Goal: Transaction & Acquisition: Purchase product/service

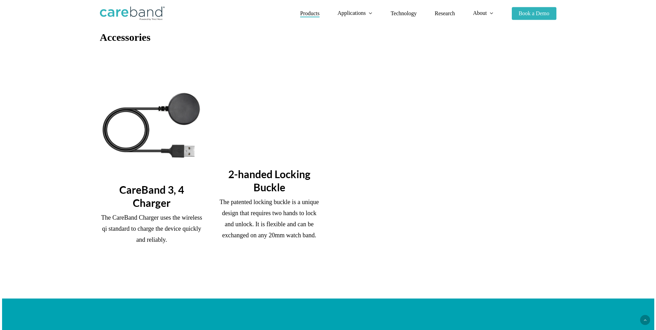
scroll to position [726, 0]
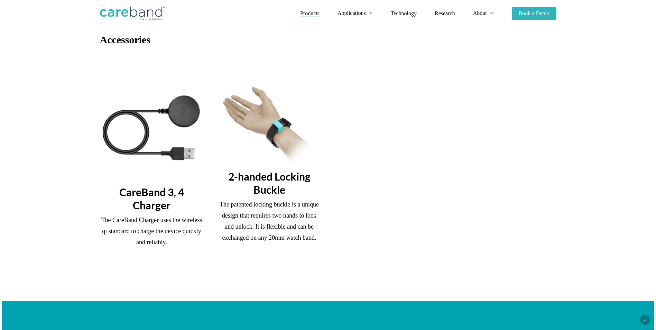
click at [273, 153] on img at bounding box center [270, 125] width 104 height 78
click at [267, 175] on h3 "2-handed Locking Buckle" at bounding box center [270, 183] width 104 height 26
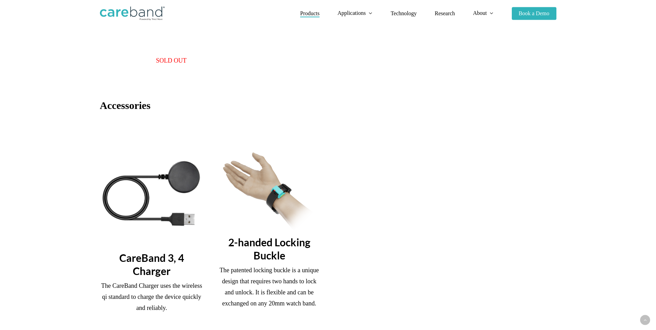
scroll to position [657, 0]
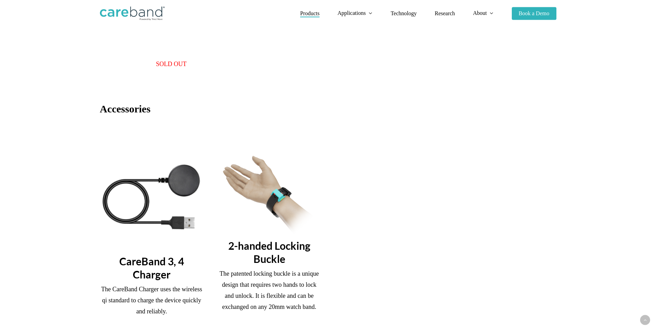
click at [264, 239] on div "2-handed Locking Buckle The patented locking buckle is a unique design that req…" at bounding box center [270, 234] width 104 height 157
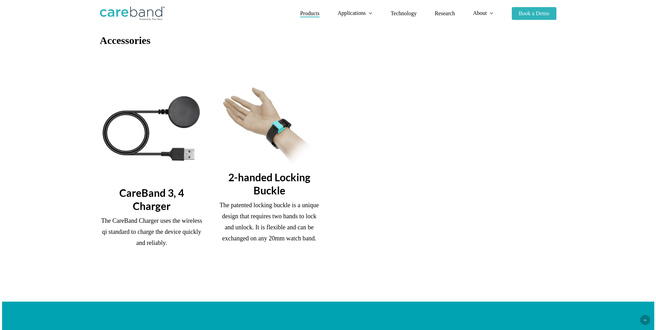
scroll to position [726, 0]
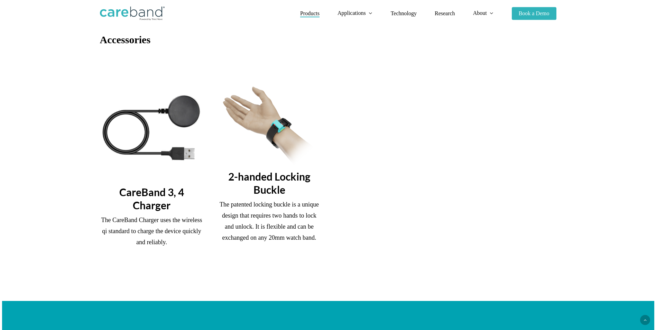
click at [294, 142] on img at bounding box center [270, 125] width 104 height 78
click at [278, 131] on img at bounding box center [270, 125] width 104 height 78
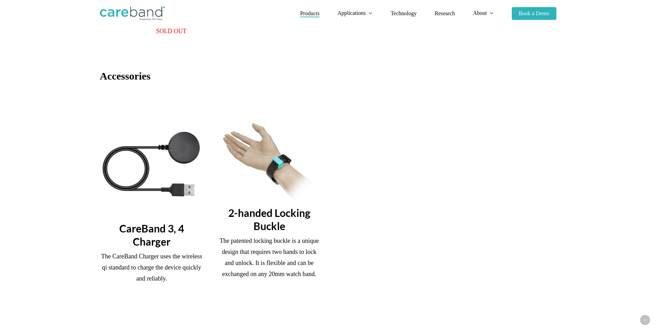
scroll to position [692, 0]
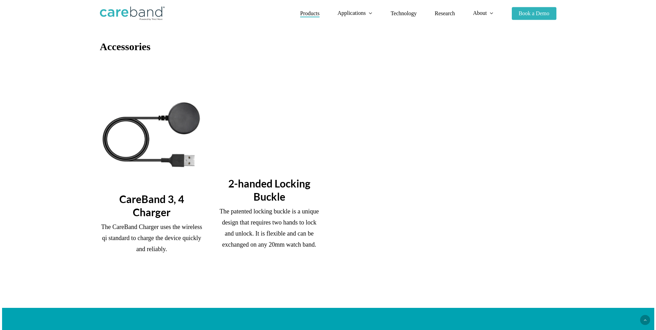
scroll to position [692, 0]
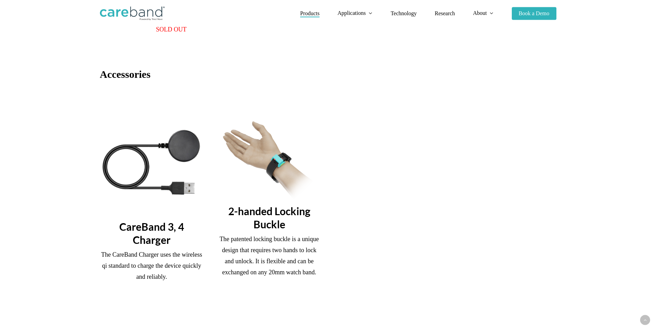
click at [273, 164] on img at bounding box center [270, 160] width 104 height 78
